Goal: Information Seeking & Learning: Check status

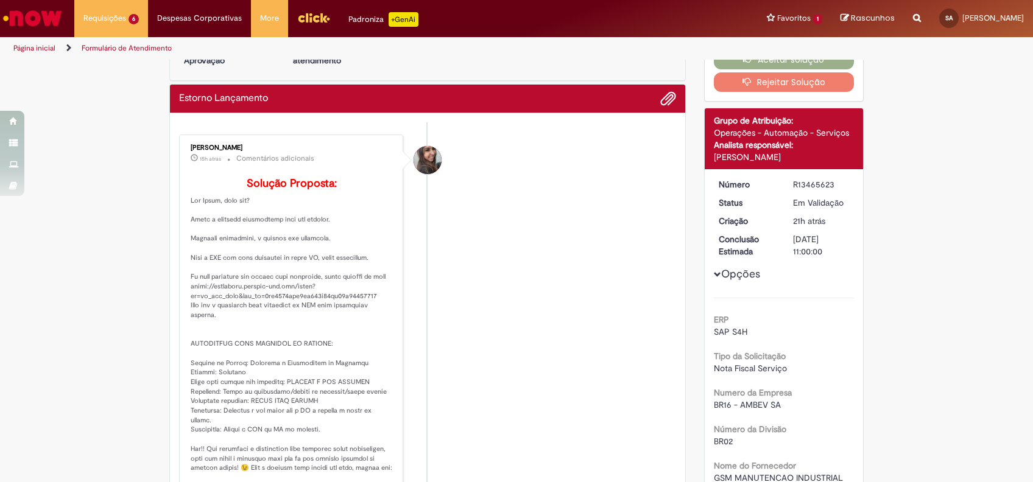
scroll to position [81, 0]
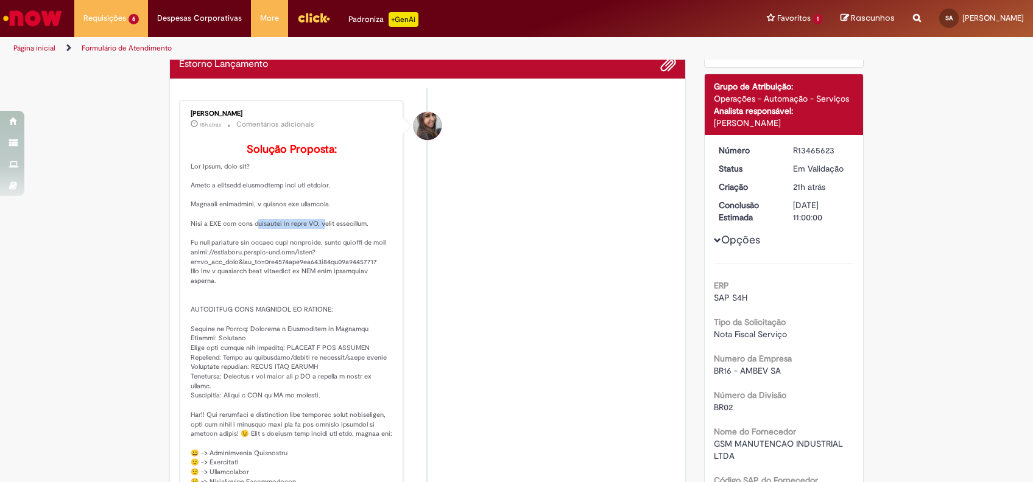
drag, startPoint x: 244, startPoint y: 244, endPoint x: 315, endPoint y: 247, distance: 70.7
click at [315, 247] on p "Solução Proposta:" at bounding box center [292, 335] width 203 height 382
drag, startPoint x: 315, startPoint y: 247, endPoint x: 337, endPoint y: 244, distance: 22.1
click at [337, 244] on p "Solução Proposta:" at bounding box center [292, 335] width 203 height 382
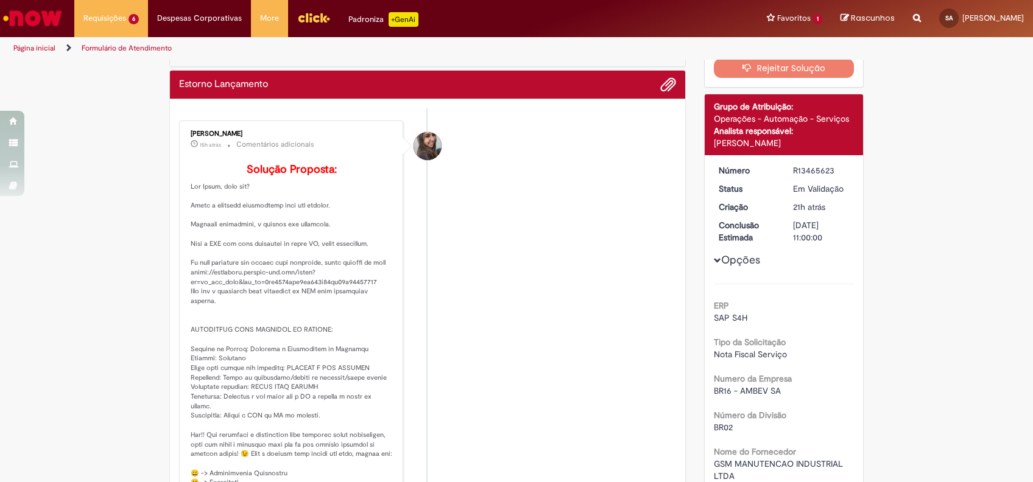
scroll to position [0, 0]
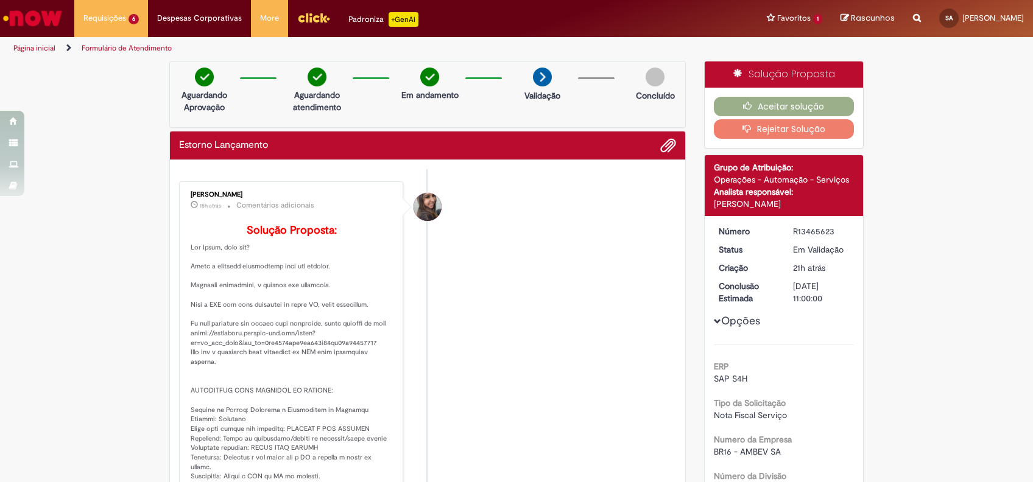
click at [614, 324] on li "[PERSON_NAME] 15h atrás 15 horas atrás Comentários adicionais Solução Proposta:" at bounding box center [427, 398] width 497 height 435
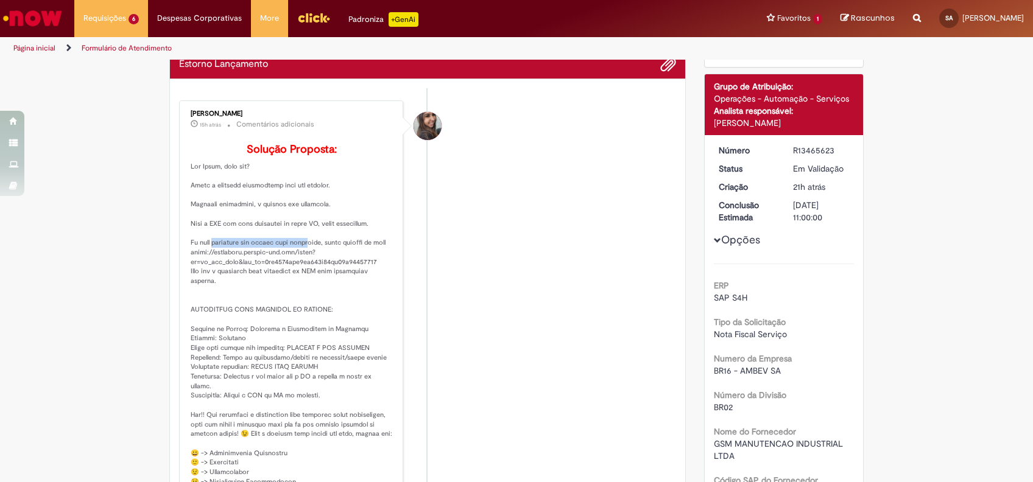
drag, startPoint x: 203, startPoint y: 260, endPoint x: 311, endPoint y: 262, distance: 107.8
click at [311, 262] on p "Solução Proposta:" at bounding box center [292, 335] width 203 height 382
drag, startPoint x: 311, startPoint y: 262, endPoint x: 333, endPoint y: 263, distance: 22.6
click at [331, 262] on p "Solução Proposta:" at bounding box center [292, 335] width 203 height 382
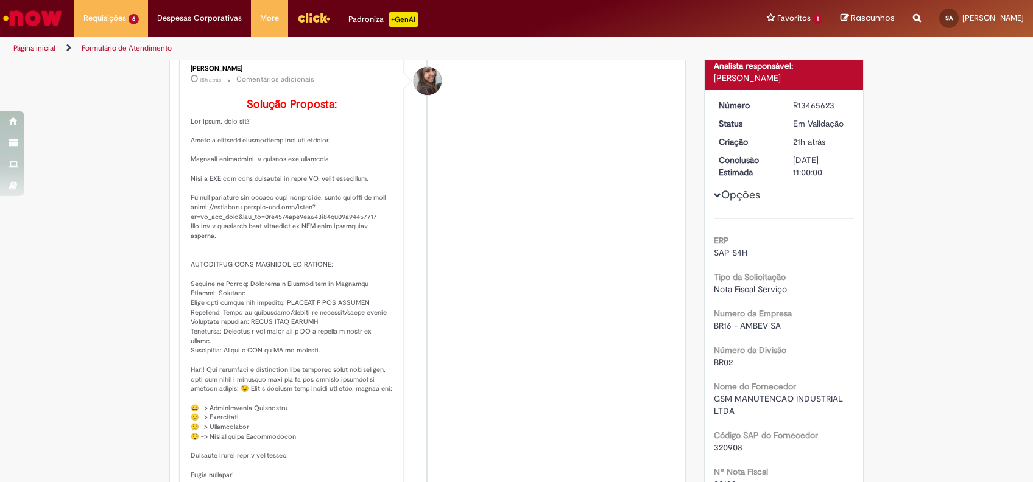
scroll to position [162, 0]
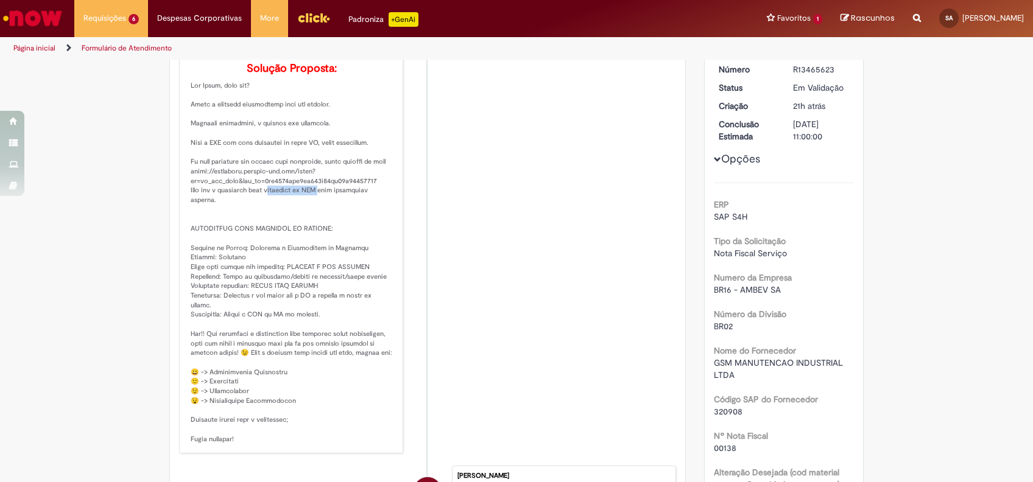
drag, startPoint x: 266, startPoint y: 209, endPoint x: 320, endPoint y: 209, distance: 54.2
click at [320, 209] on p "Solução Proposta:" at bounding box center [292, 254] width 203 height 382
drag, startPoint x: 320, startPoint y: 209, endPoint x: 317, endPoint y: 218, distance: 9.3
click at [321, 209] on p "Solução Proposta:" at bounding box center [292, 254] width 203 height 382
drag, startPoint x: 245, startPoint y: 245, endPoint x: 283, endPoint y: 247, distance: 37.2
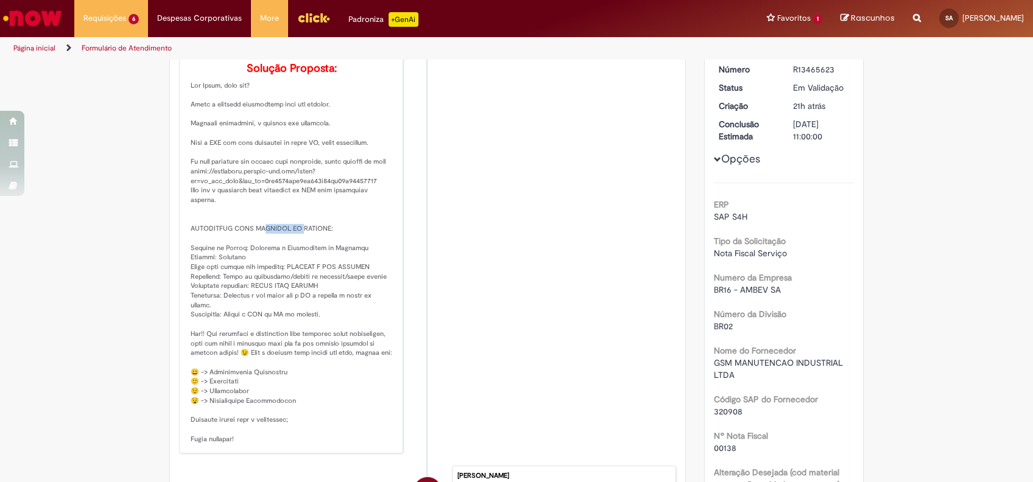
click at [283, 247] on p "Solução Proposta:" at bounding box center [292, 254] width 203 height 382
drag, startPoint x: 283, startPoint y: 247, endPoint x: 269, endPoint y: 253, distance: 14.7
click at [283, 247] on p "Solução Proposta:" at bounding box center [292, 254] width 203 height 382
